Goal: Task Accomplishment & Management: Complete application form

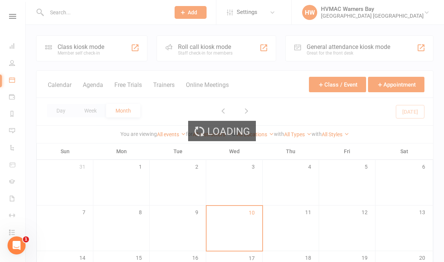
click at [104, 12] on div "Loading" at bounding box center [222, 131] width 444 height 262
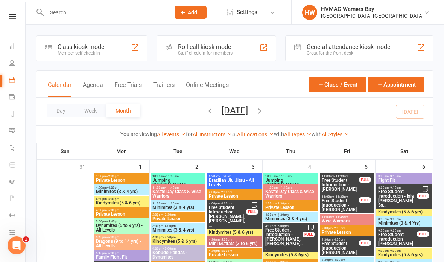
click at [85, 17] on input "text" at bounding box center [104, 12] width 120 height 11
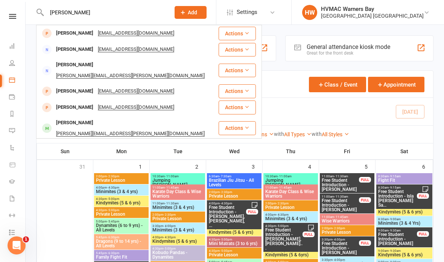
type input "[PERSON_NAME]"
click at [180, 32] on div "[PERSON_NAME] [EMAIL_ADDRESS][DOMAIN_NAME]" at bounding box center [127, 33] width 181 height 15
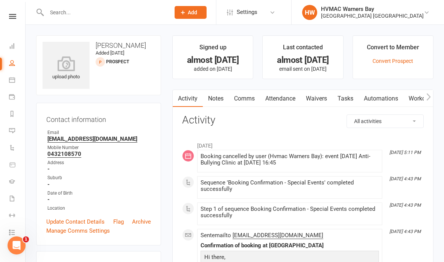
click at [315, 100] on link "Waivers" at bounding box center [317, 98] width 32 height 17
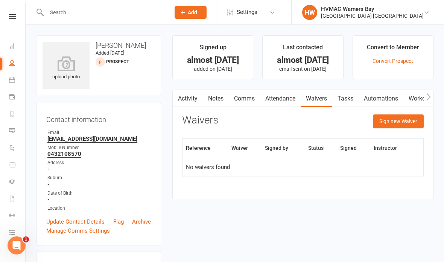
click at [403, 119] on button "Sign new Waiver" at bounding box center [398, 121] width 51 height 14
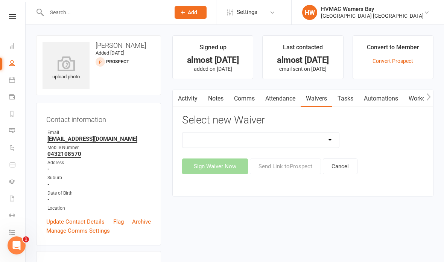
click at [302, 140] on select "Cancellation Form Cancellation Form - Kinder Kicks Fitness Challenge Goals Asse…" at bounding box center [261, 139] width 157 height 15
select select "5387"
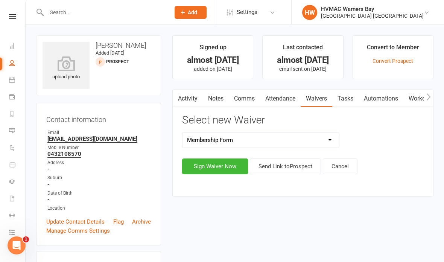
click at [214, 166] on button "Sign Waiver Now" at bounding box center [215, 166] width 66 height 16
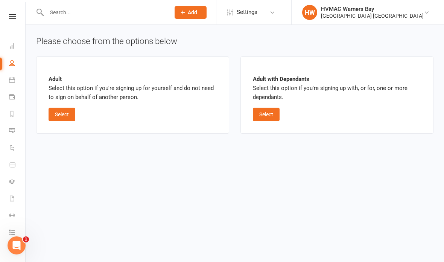
click at [66, 115] on button "Select" at bounding box center [62, 115] width 27 height 14
select select "bank_account"
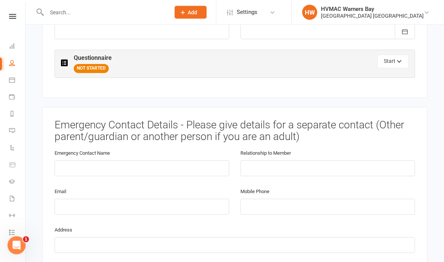
click at [399, 60] on icon "button" at bounding box center [399, 62] width 5 height 5
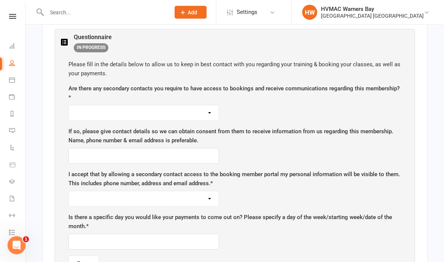
scroll to position [392, 0]
click at [195, 108] on select "Yes No" at bounding box center [144, 112] width 150 height 15
select select "No"
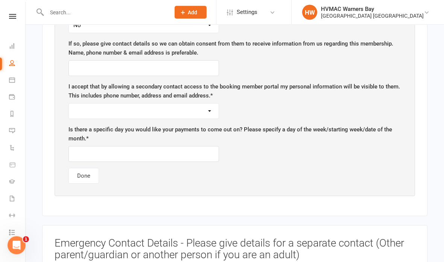
scroll to position [480, 0]
click at [184, 103] on select "Yes No" at bounding box center [144, 110] width 150 height 15
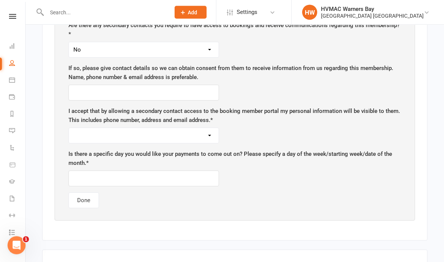
scroll to position [456, 0]
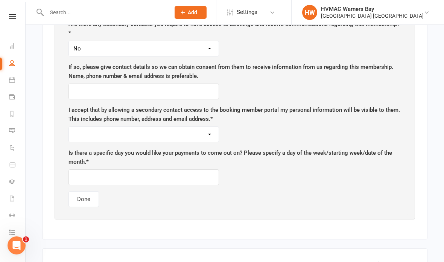
click at [190, 127] on select "Yes No" at bounding box center [144, 134] width 150 height 15
select select "Yes"
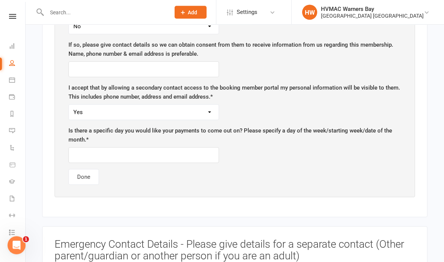
scroll to position [482, 0]
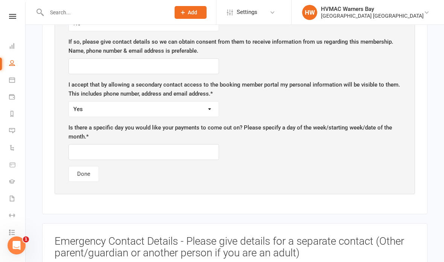
click at [166, 148] on input "text" at bounding box center [143, 152] width 151 height 16
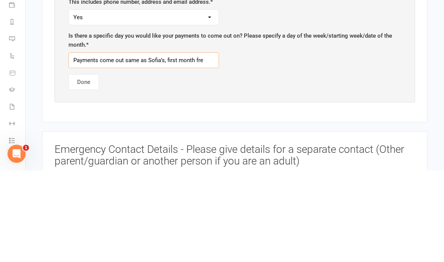
type input "Payments come out same as Sofia’s, first month free"
click at [85, 166] on button "Done" at bounding box center [83, 174] width 30 height 16
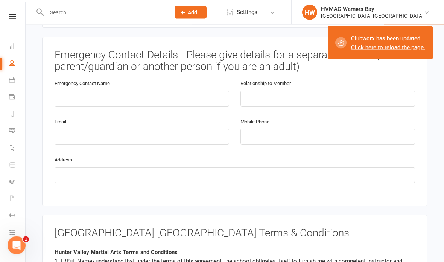
scroll to position [441, 0]
click at [153, 95] on input "text" at bounding box center [142, 99] width 175 height 16
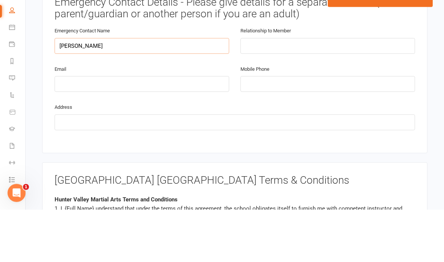
type input "[PERSON_NAME]"
click at [279, 91] on input "text" at bounding box center [327, 99] width 175 height 16
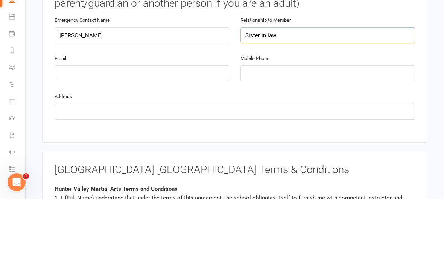
type input "Sister in law"
click at [278, 129] on input "tel" at bounding box center [327, 137] width 175 height 16
click at [126, 91] on input "[PERSON_NAME]" at bounding box center [142, 99] width 175 height 16
click at [118, 91] on input "[PERSON_NAME]" at bounding box center [142, 99] width 175 height 16
type input "[PERSON_NAME]"
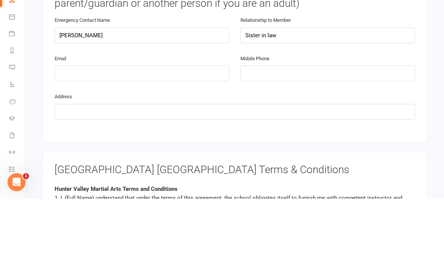
click at [283, 129] on input "tel" at bounding box center [327, 137] width 175 height 16
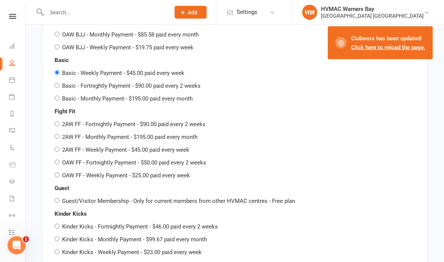
scroll to position [974, 0]
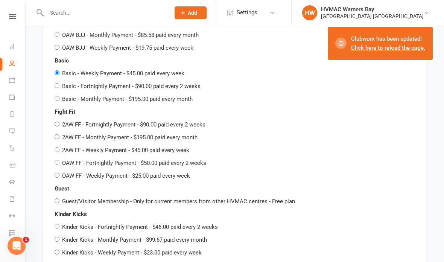
type input "0403270216"
click at [55, 83] on input "Basic - Fortnightly Payment - $90.00 paid every 2 weeks" at bounding box center [57, 85] width 5 height 5
radio input "true"
radio input "false"
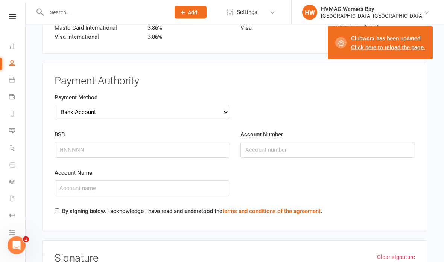
scroll to position [1496, 0]
click at [172, 142] on input "BSB" at bounding box center [142, 150] width 175 height 16
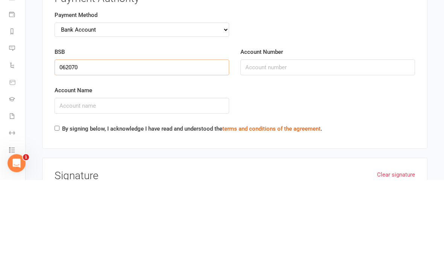
type input "062070"
click at [292, 142] on input "Account Number" at bounding box center [327, 150] width 175 height 16
type input "10302115"
click at [165, 180] on input "Account Name" at bounding box center [142, 188] width 175 height 16
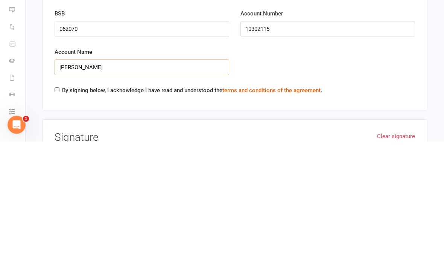
type input "[PERSON_NAME]"
click at [55, 168] on div "Account Name [PERSON_NAME]" at bounding box center [142, 187] width 186 height 38
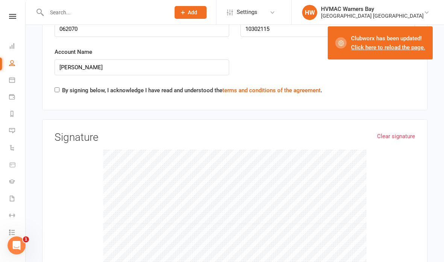
click at [55, 86] on div "By signing below, I acknowledge I have read and understood the terms and condit…" at bounding box center [189, 92] width 268 height 12
click at [55, 87] on input "By signing below, I acknowledge I have read and understood the terms and condit…" at bounding box center [57, 89] width 5 height 5
checkbox input "true"
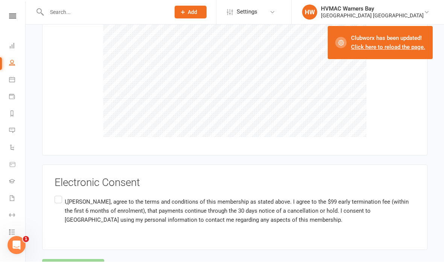
scroll to position [1772, 0]
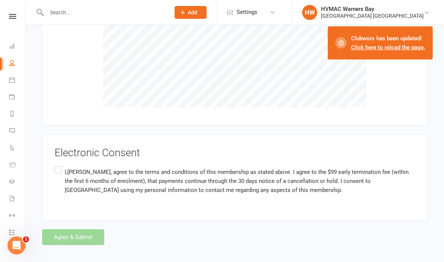
click at [62, 164] on label "I,[PERSON_NAME], agree to the terms and conditions of this membership as stated…" at bounding box center [235, 180] width 361 height 33
click at [59, 164] on input "I,[PERSON_NAME], agree to the terms and conditions of this membership as stated…" at bounding box center [57, 164] width 5 height 0
click at [65, 229] on button "Agree & Submit" at bounding box center [73, 237] width 62 height 16
